Goal: Information Seeking & Learning: Learn about a topic

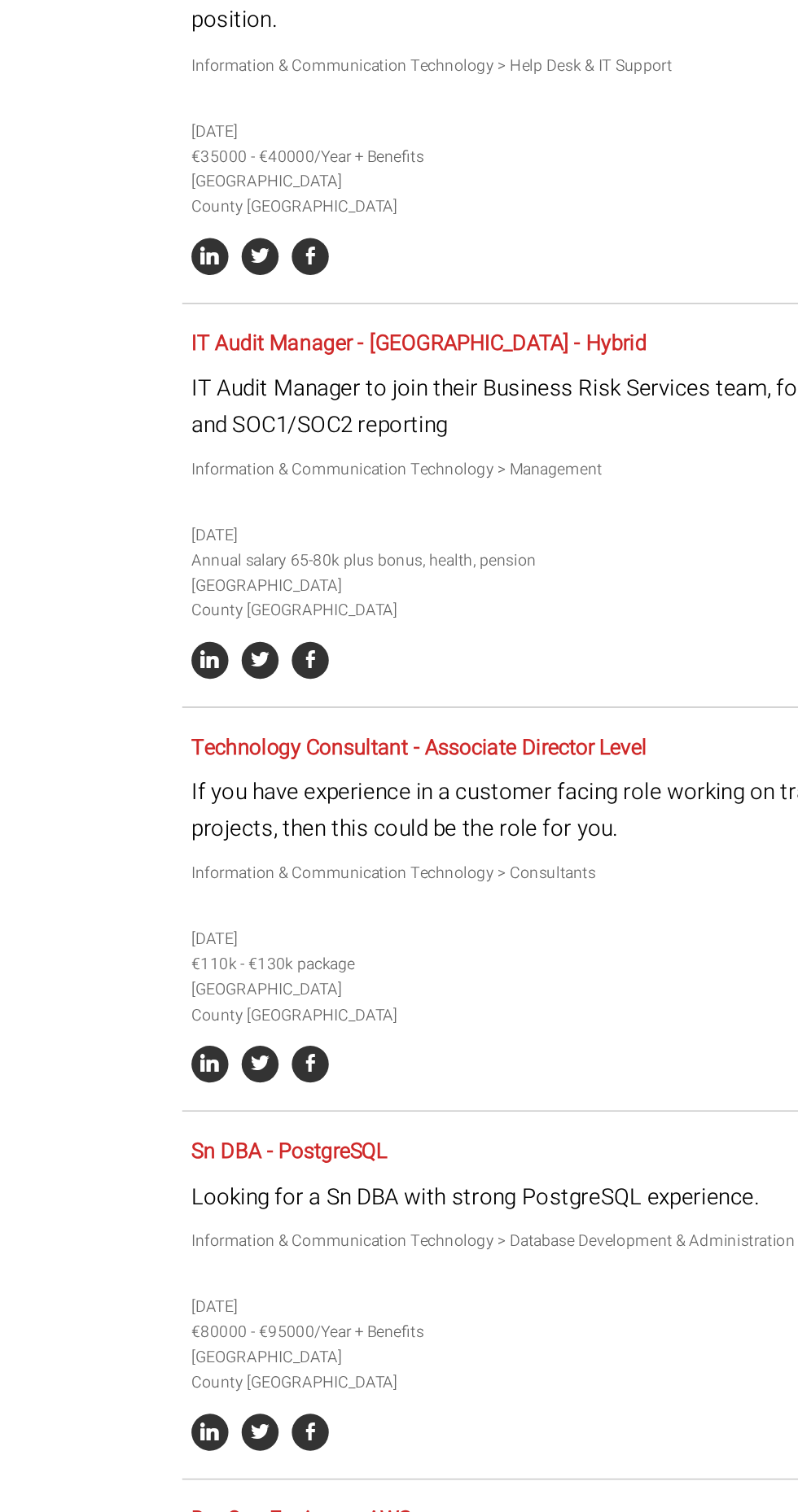
scroll to position [5092, 0]
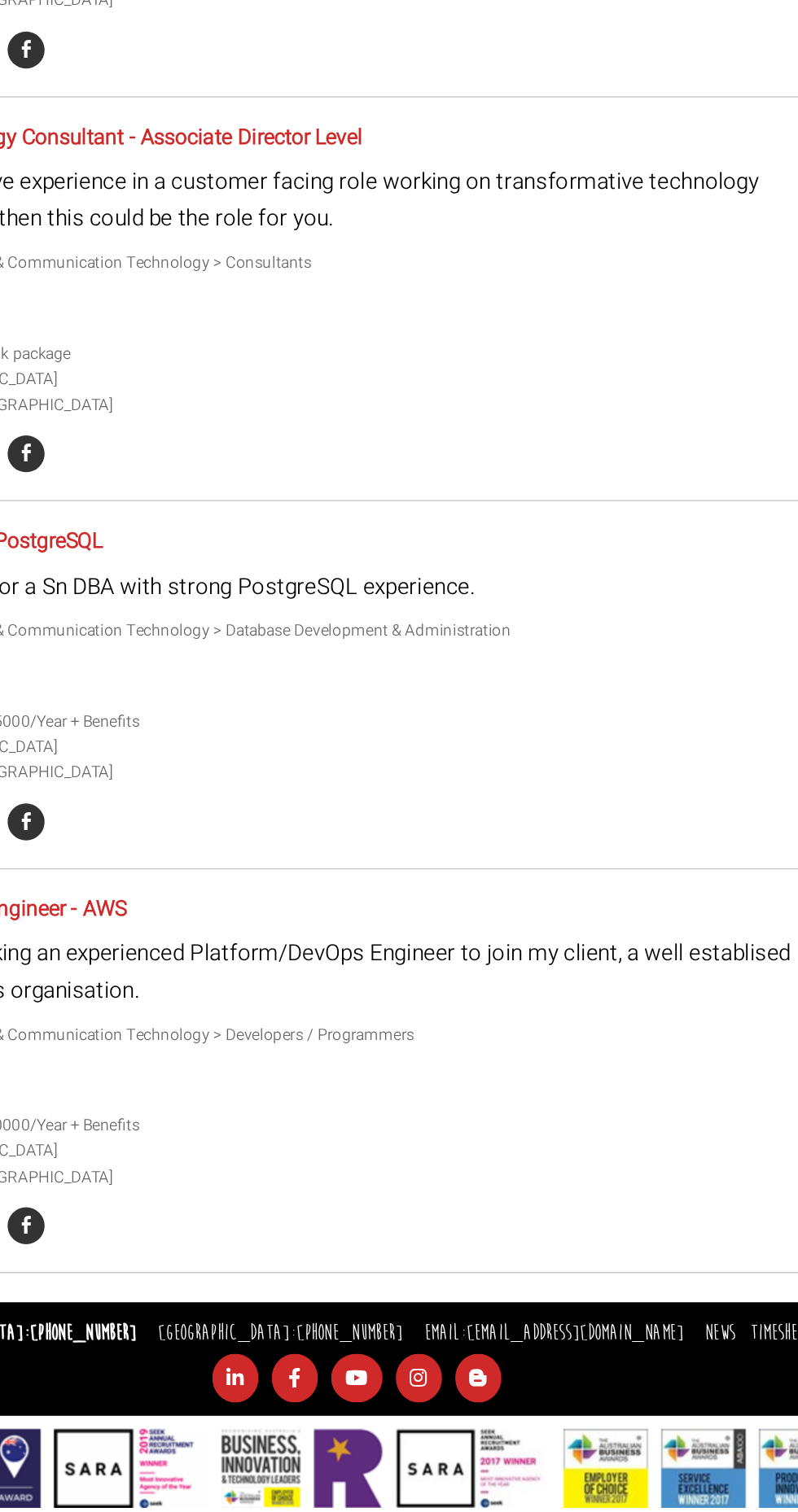
click at [431, 1431] on li at bounding box center [434, 1429] width 37 height 30
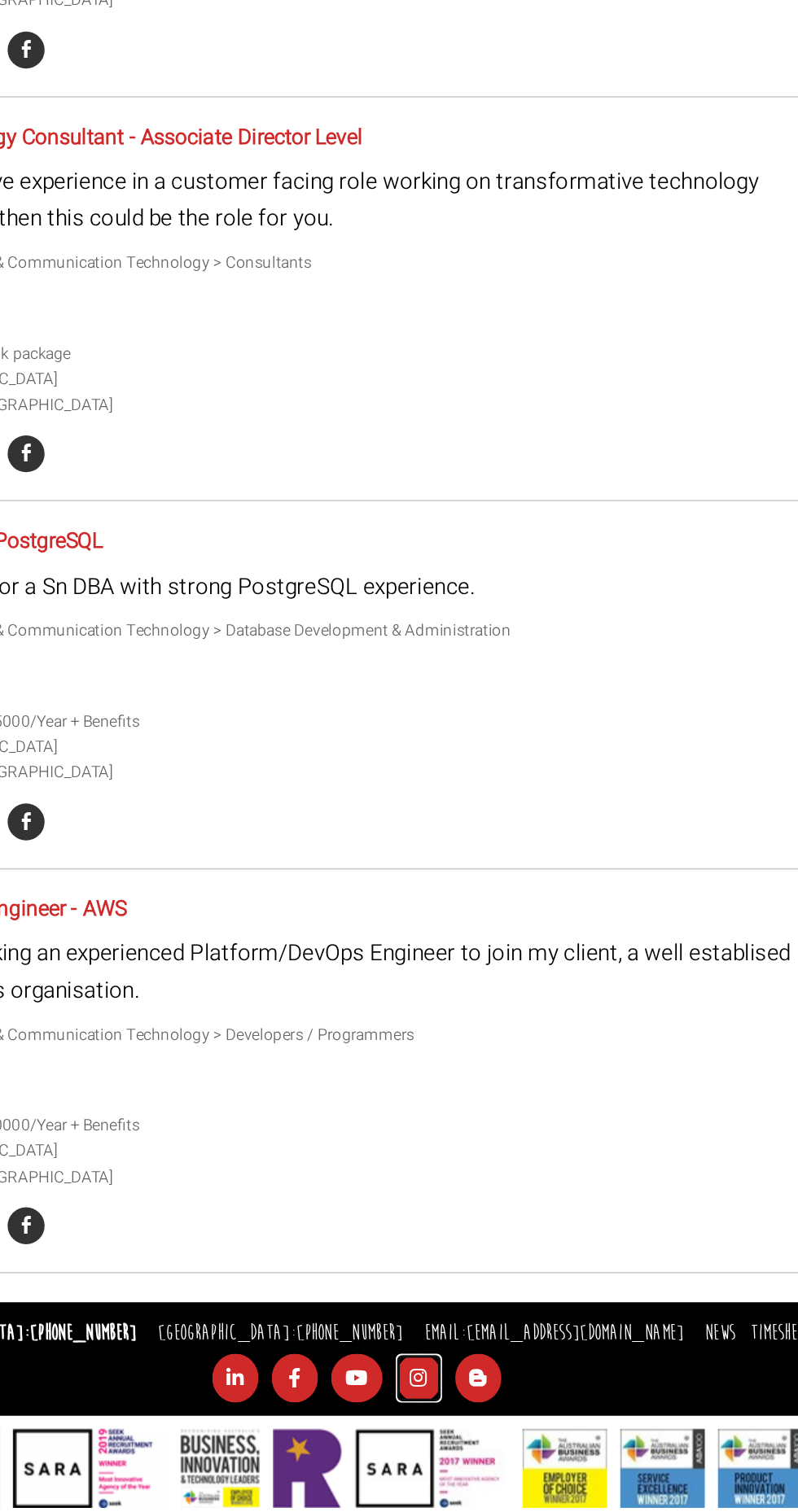
click at [433, 1416] on icon at bounding box center [434, 1429] width 29 height 30
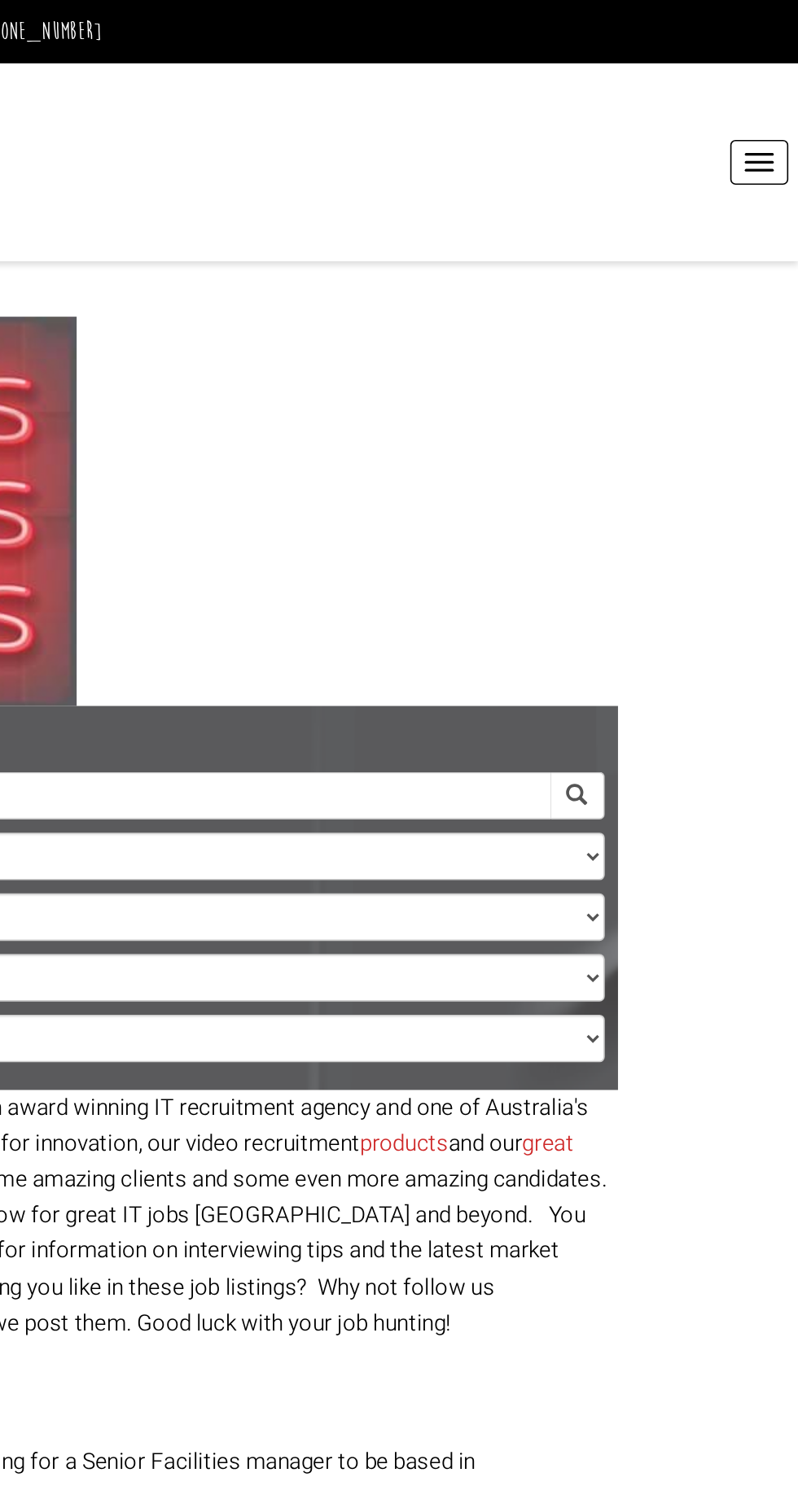
scroll to position [0, 0]
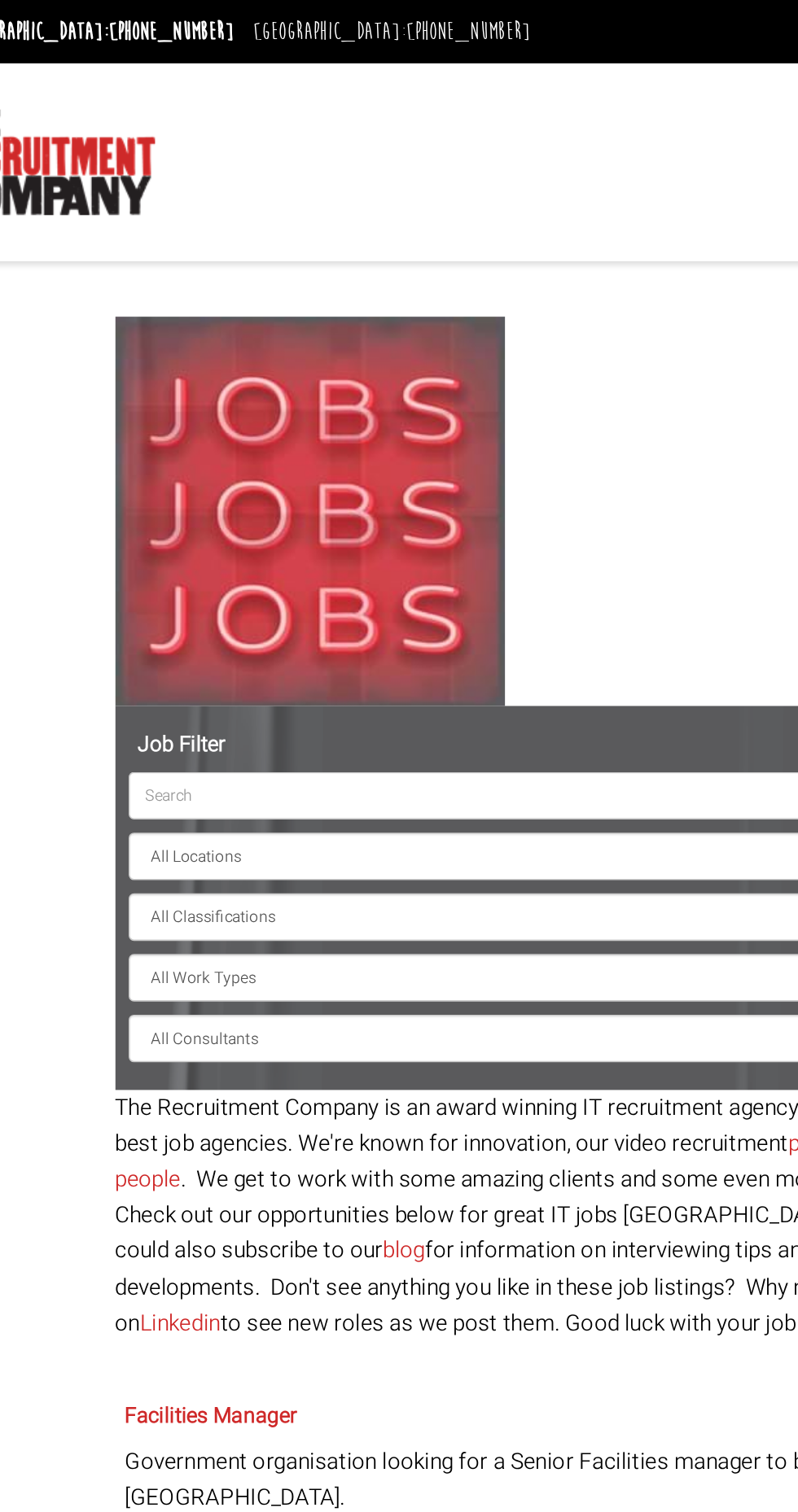
click at [398, 497] on input "search" at bounding box center [382, 490] width 524 height 29
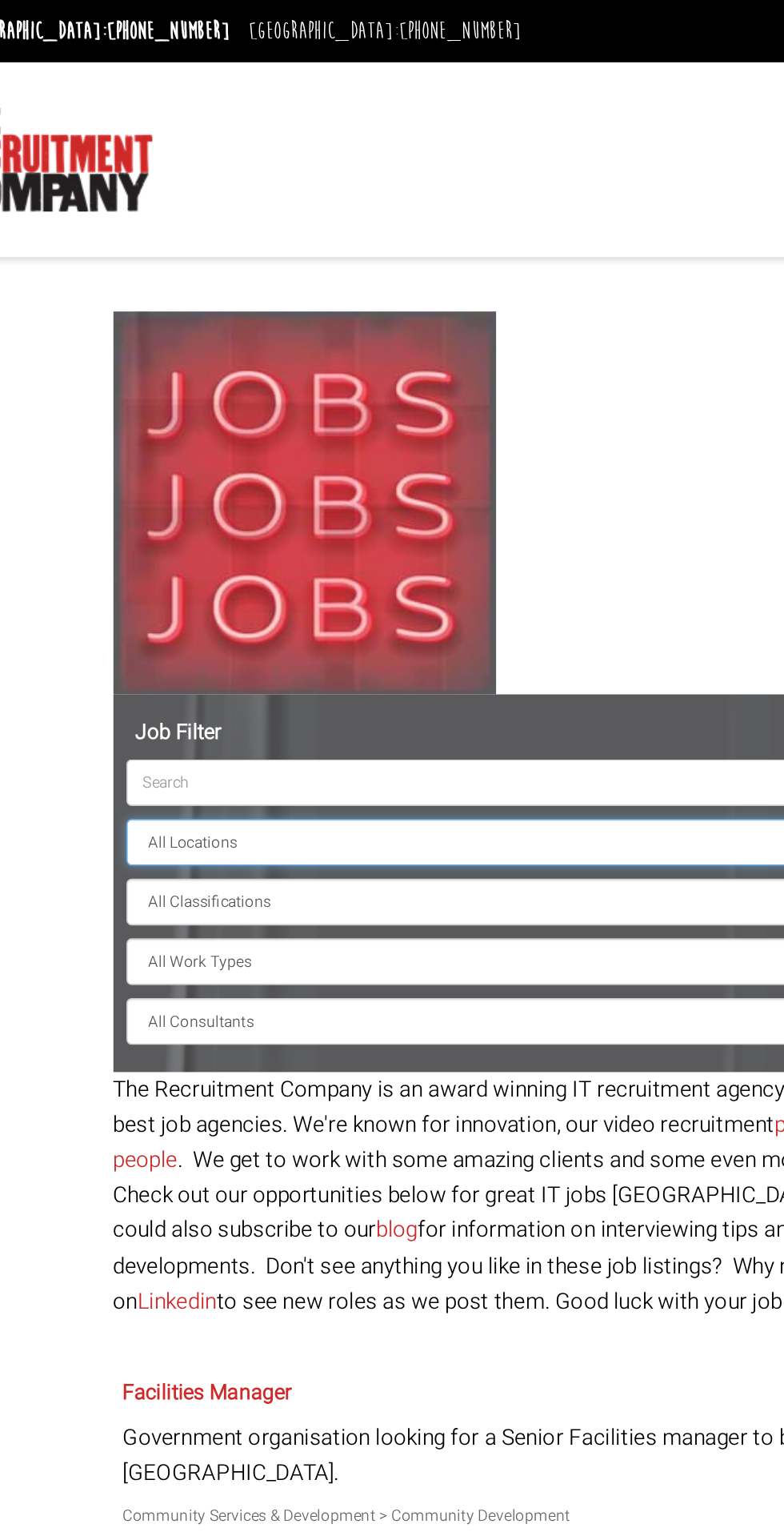
click at [353, 531] on select "All Locations [GEOGRAPHIC_DATA] [GEOGRAPHIC_DATA] [GEOGRAPHIC_DATA] [GEOGRAPHIC…" at bounding box center [392, 520] width 548 height 28
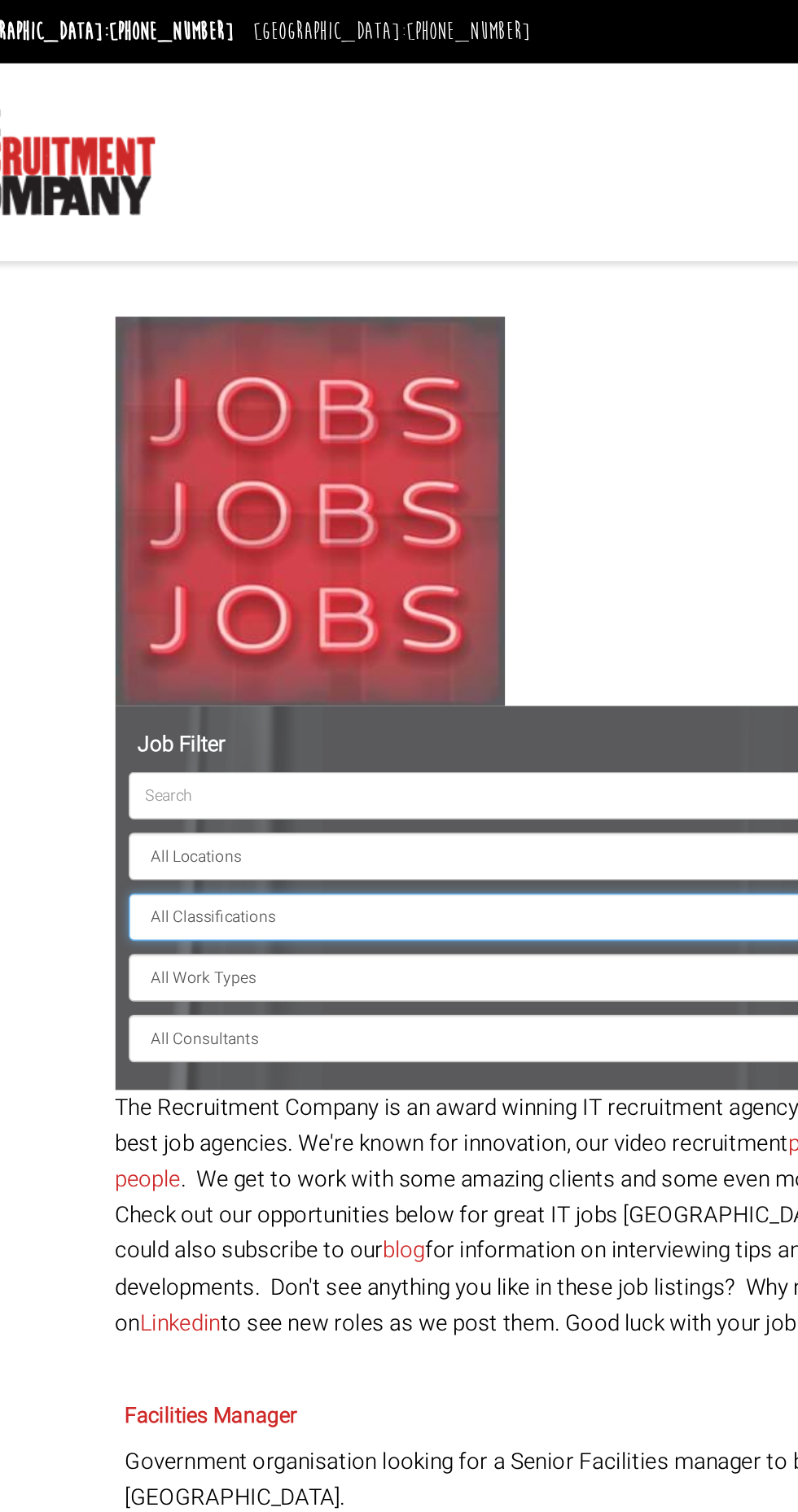
click at [323, 574] on select "All Classifications Banking & Financial Services Information & Communication Te…" at bounding box center [399, 565] width 558 height 29
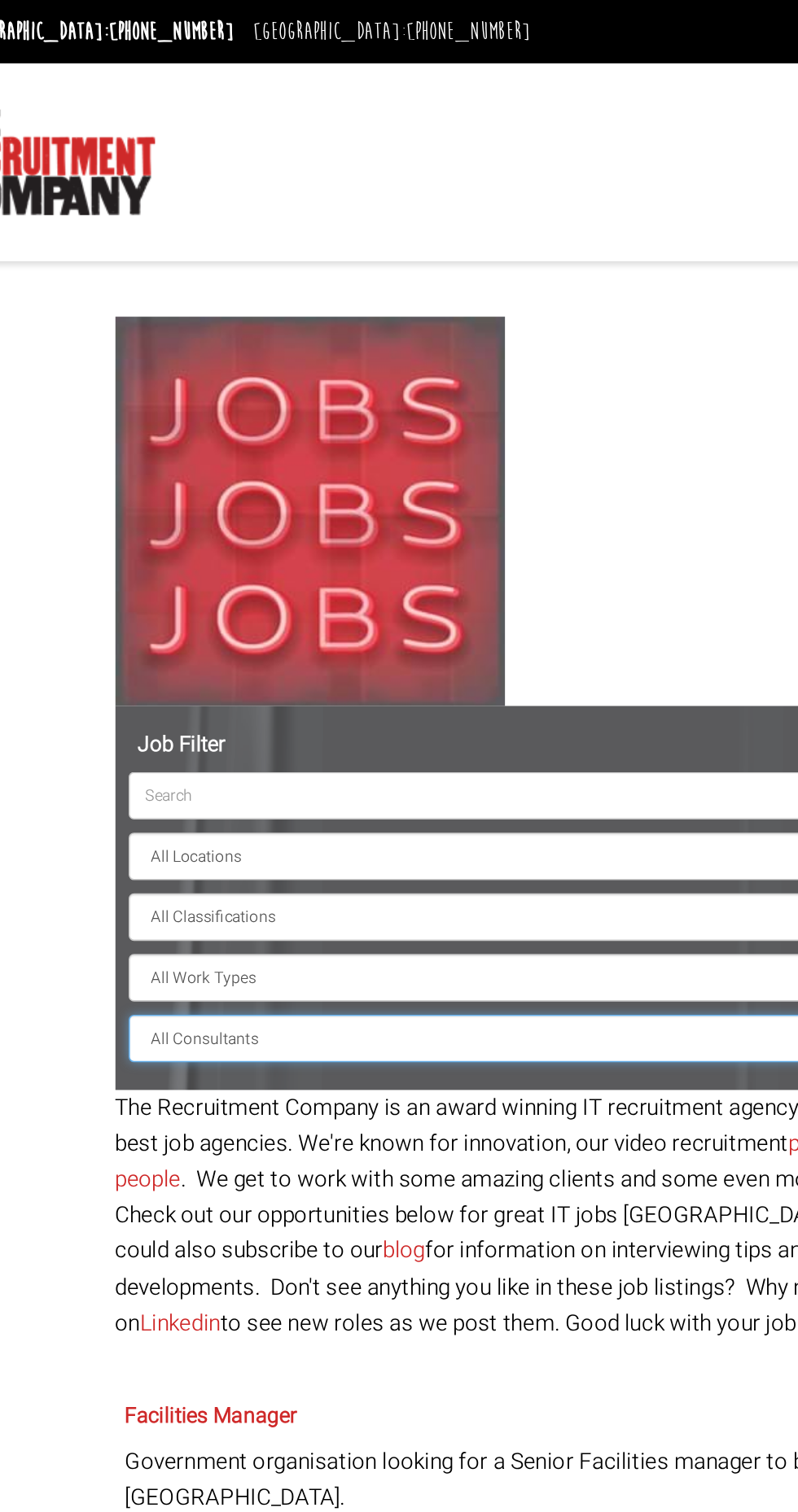
click at [314, 630] on select "All Consultants [PERSON_NAME] - Infrastructure, Cloud & DevOps, Contract [PERSO…" at bounding box center [399, 640] width 558 height 29
click at [333, 649] on select "All Consultants [PERSON_NAME] - Infrastructure, Cloud & DevOps, Contract [PERSO…" at bounding box center [399, 640] width 558 height 29
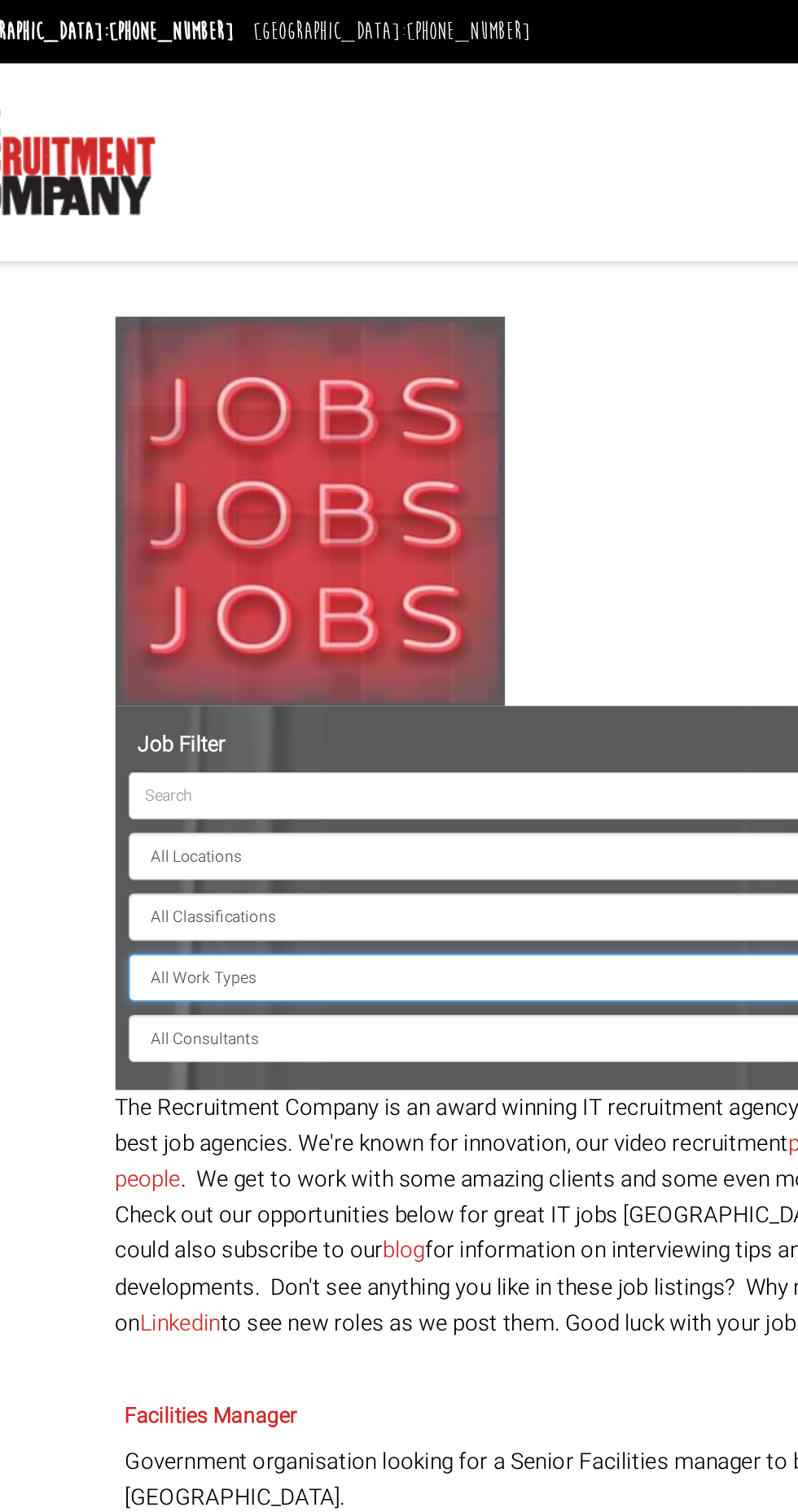
click at [325, 606] on select "All Work Types Full Time Part Time Casual Contract / Temp" at bounding box center [399, 603] width 558 height 29
